Goal: Information Seeking & Learning: Learn about a topic

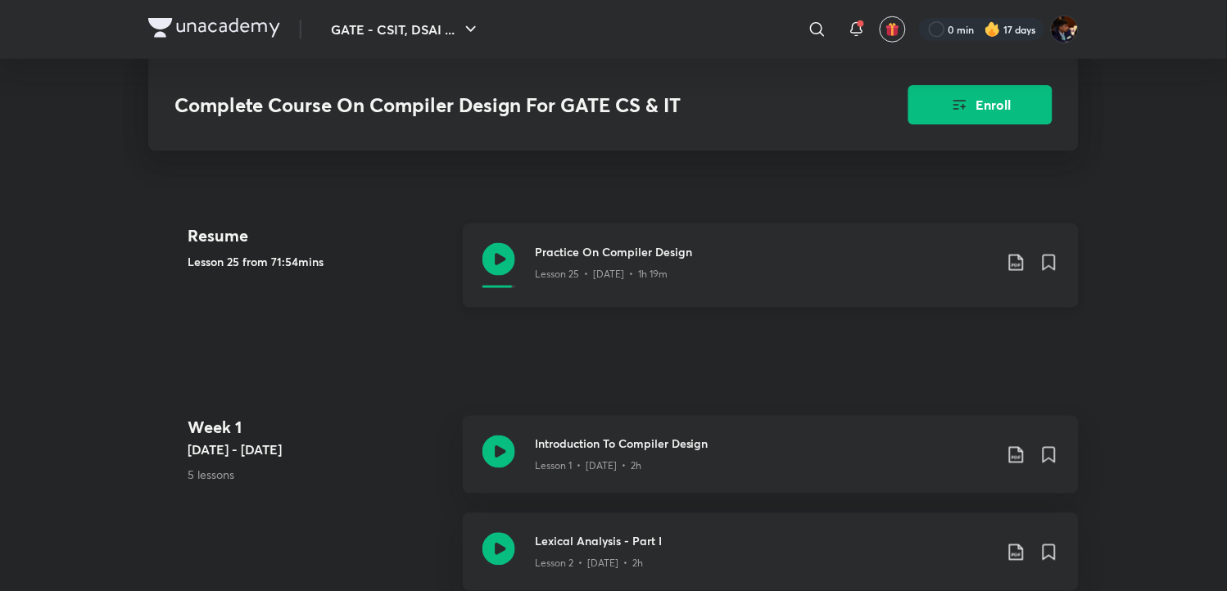
click at [495, 274] on icon at bounding box center [498, 259] width 33 height 33
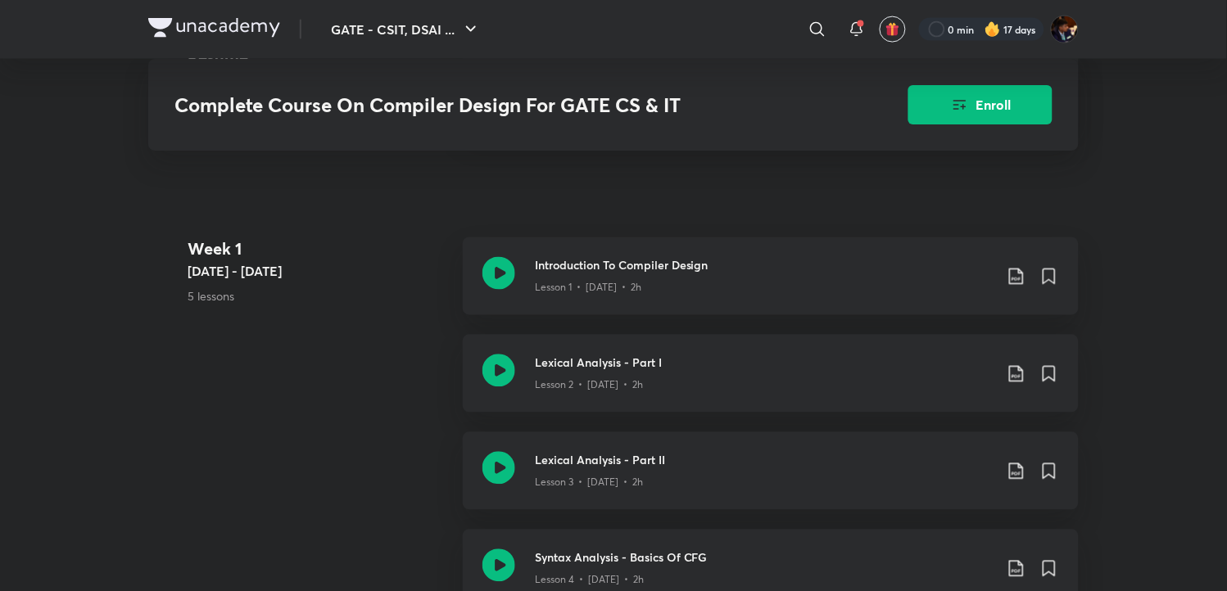
scroll to position [545, 0]
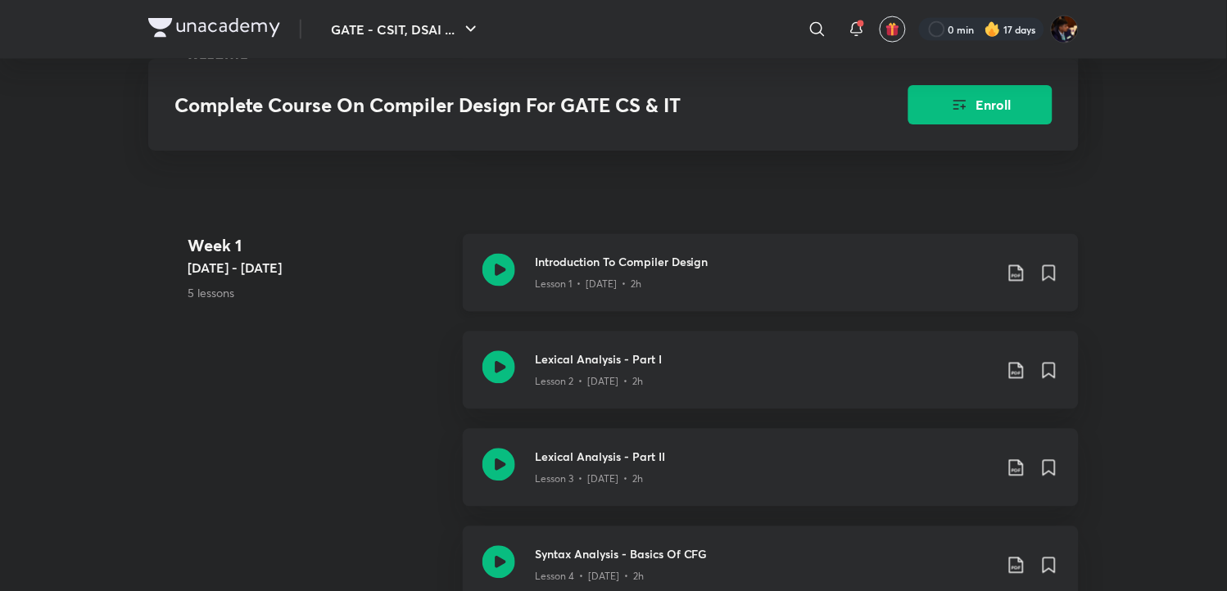
click at [498, 284] on icon at bounding box center [498, 270] width 33 height 33
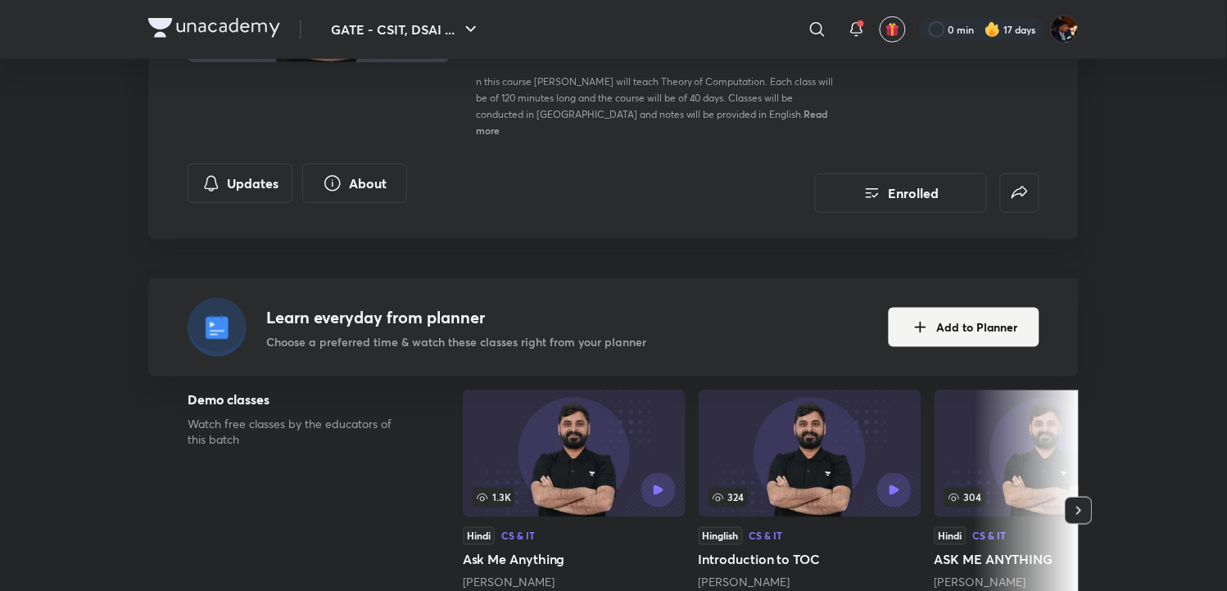
scroll to position [79, 0]
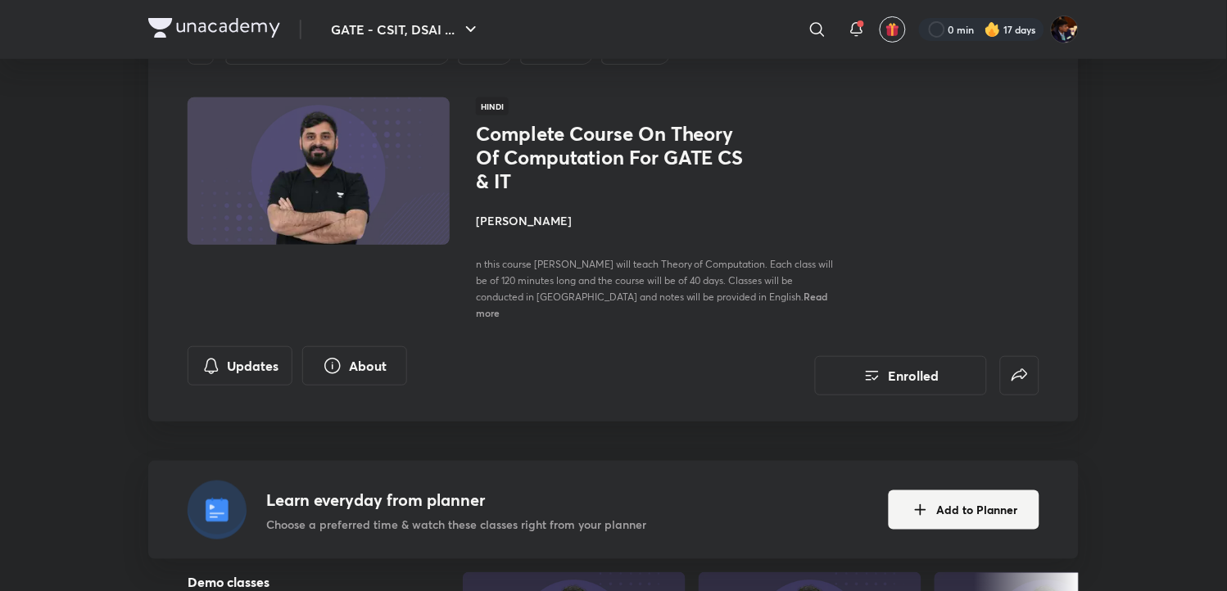
click at [525, 222] on h4 "[PERSON_NAME]" at bounding box center [659, 220] width 367 height 17
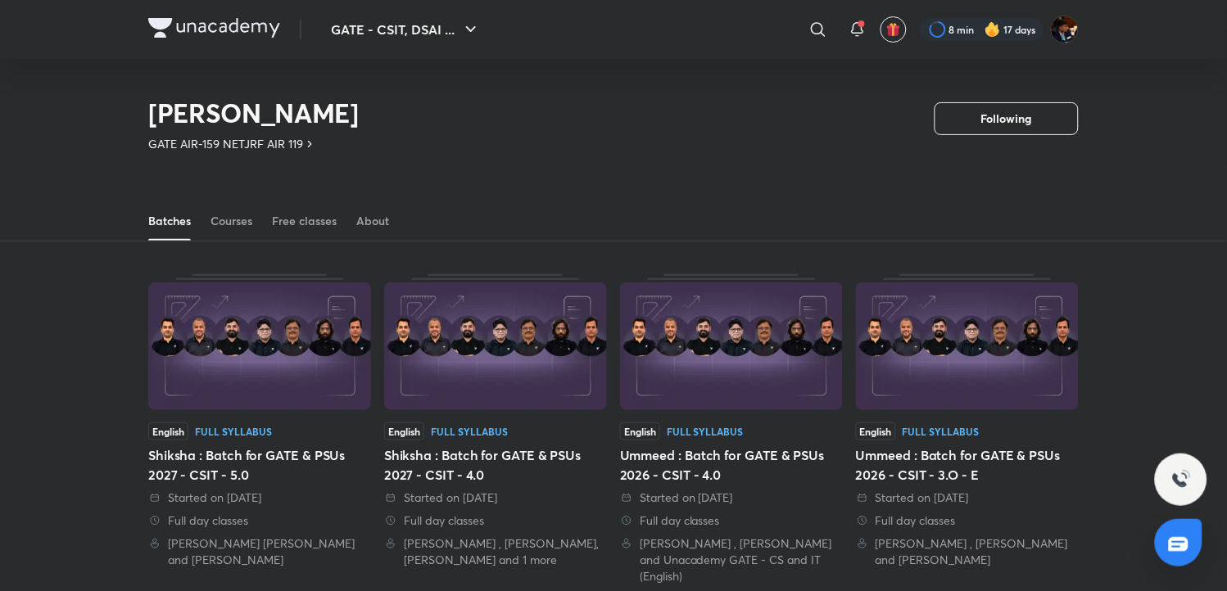
scroll to position [436, 0]
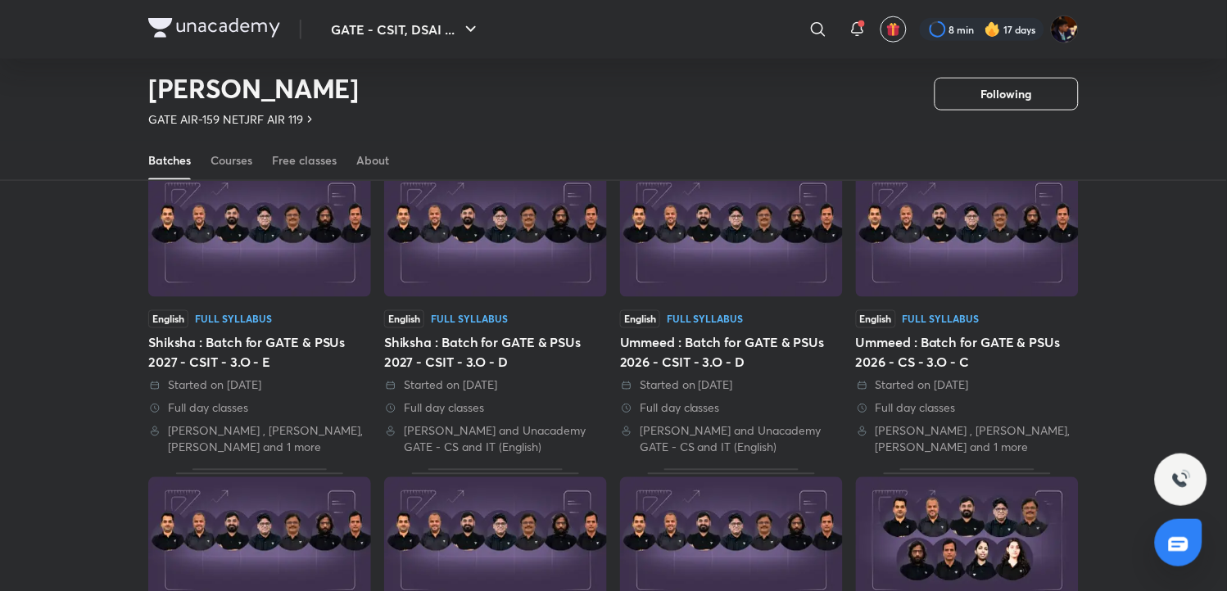
click at [207, 156] on div "Batches Courses Free classes About" at bounding box center [613, 160] width 930 height 39
click at [232, 158] on div "Courses" at bounding box center [231, 160] width 42 height 16
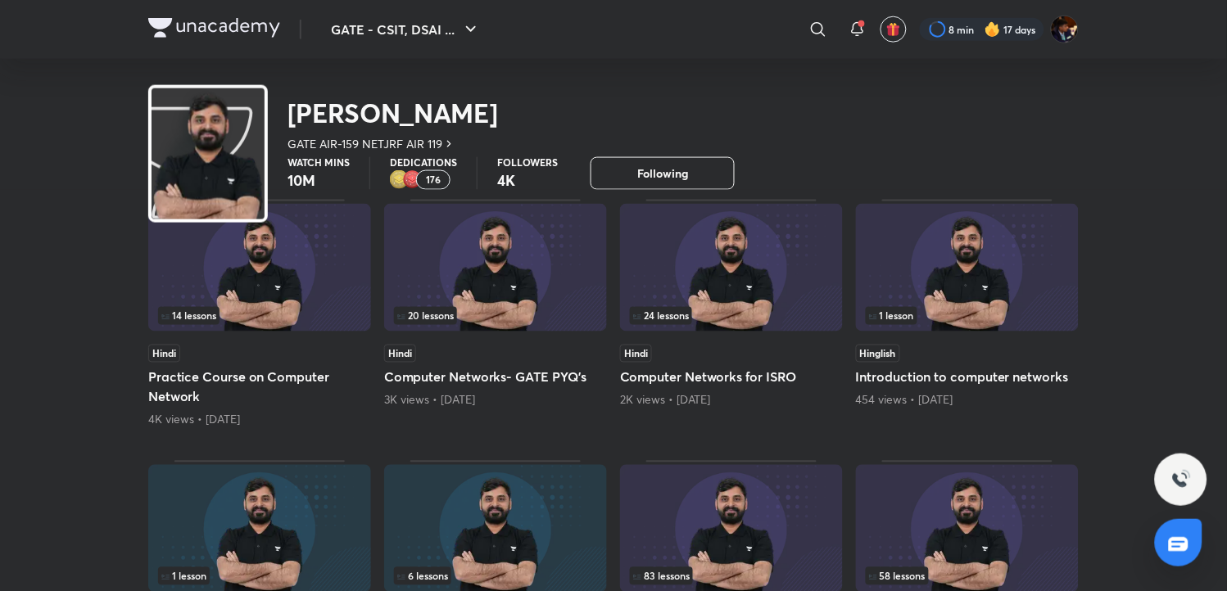
scroll to position [72, 0]
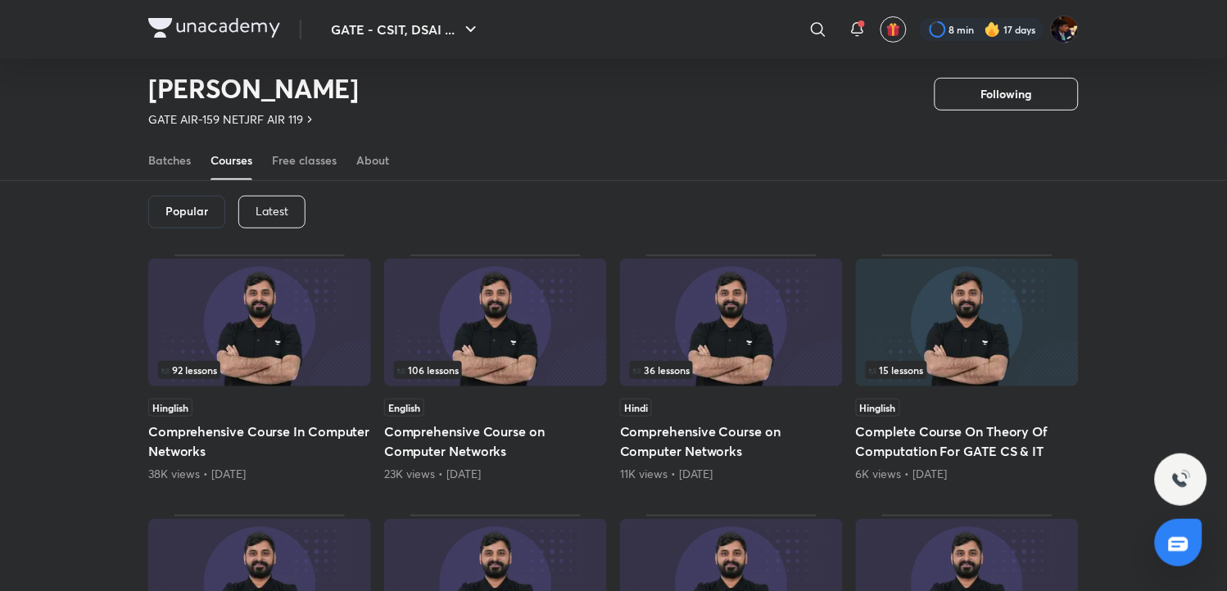
click at [262, 211] on p "Latest" at bounding box center [271, 211] width 33 height 13
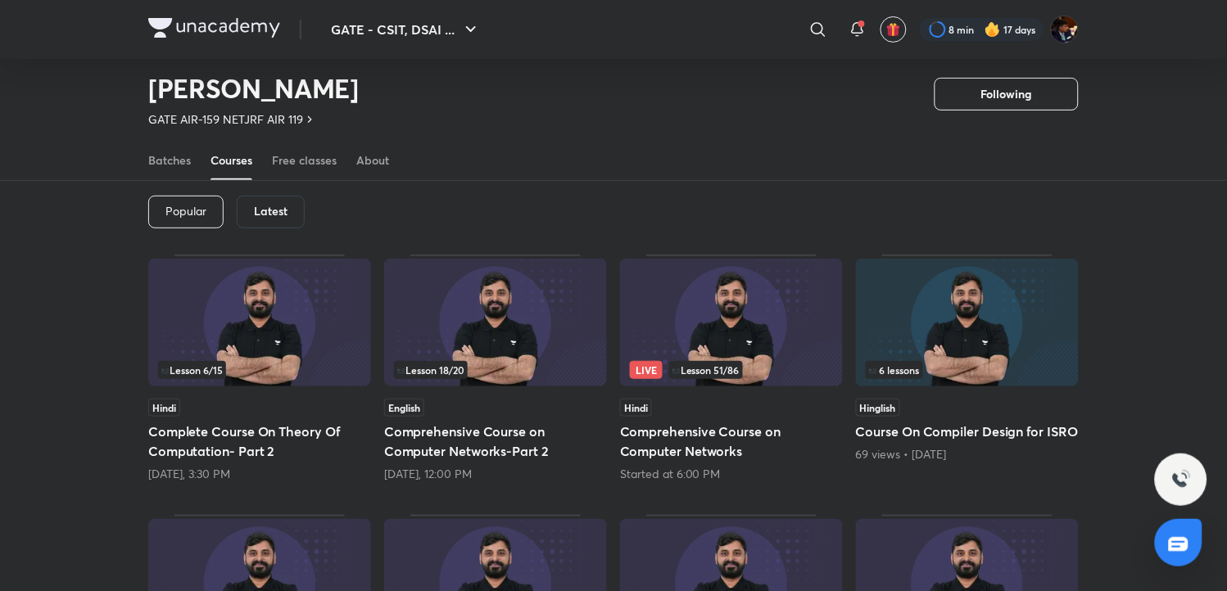
click at [267, 334] on img at bounding box center [259, 323] width 223 height 128
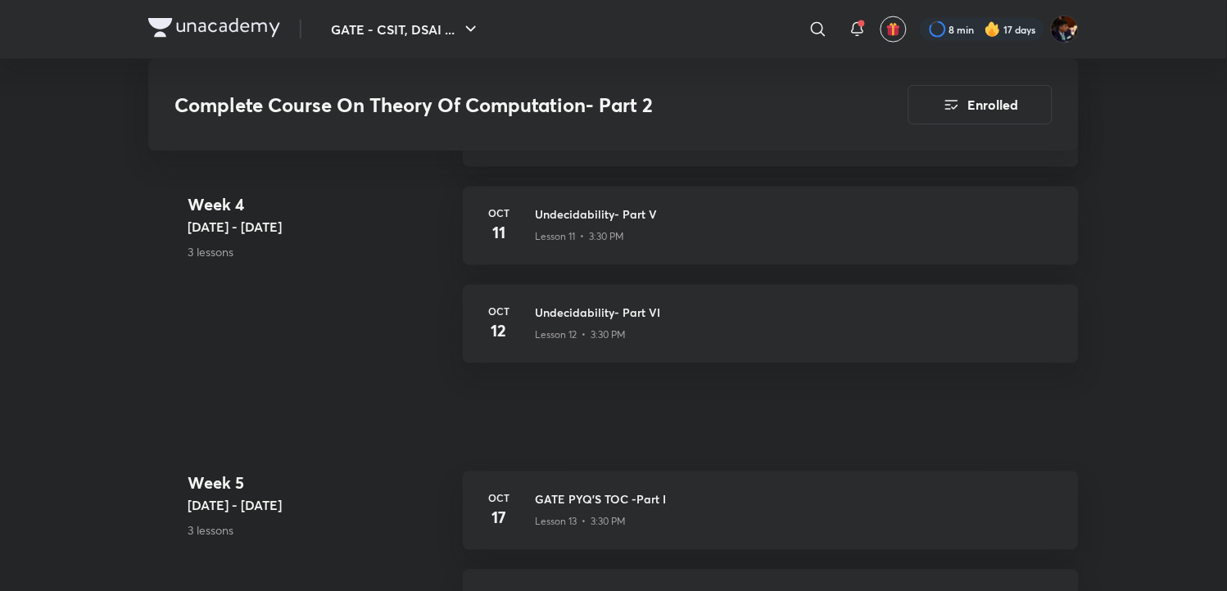
scroll to position [1894, 0]
